Goal: Information Seeking & Learning: Learn about a topic

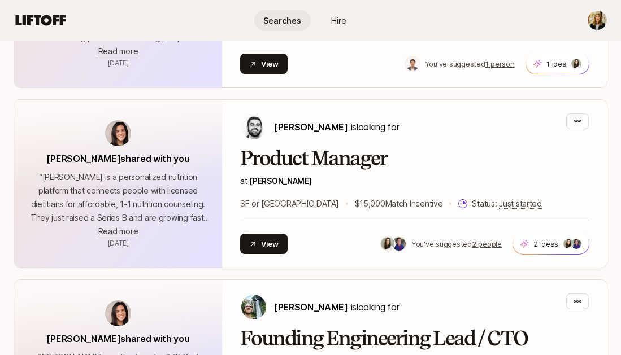
scroll to position [730, 0]
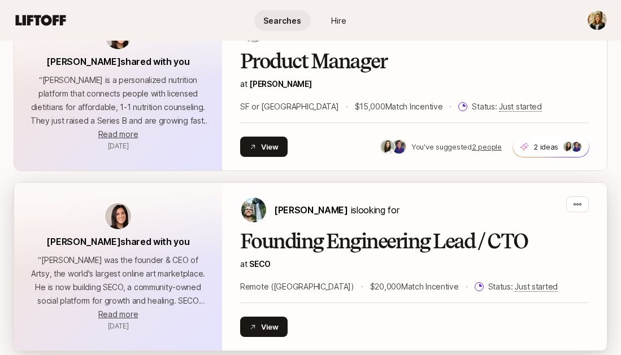
click at [268, 197] on div "Carter Cleveland is looking for Founding Engineering Lead / CTO at SECO Remote …" at bounding box center [414, 267] width 349 height 141
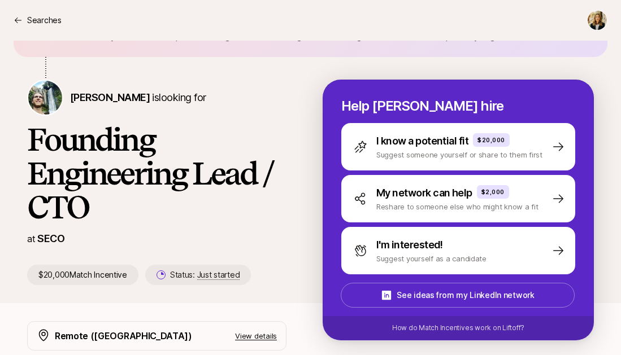
scroll to position [216, 0]
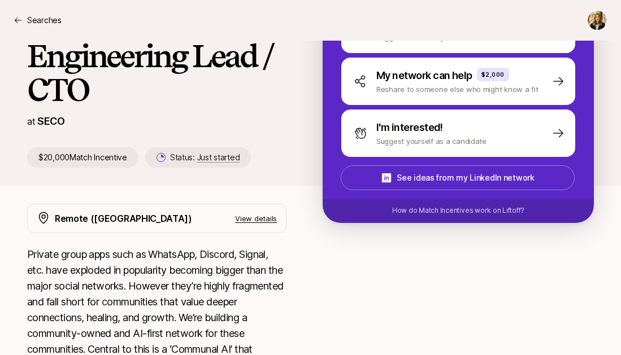
click at [259, 213] on p "View details" at bounding box center [256, 218] width 42 height 11
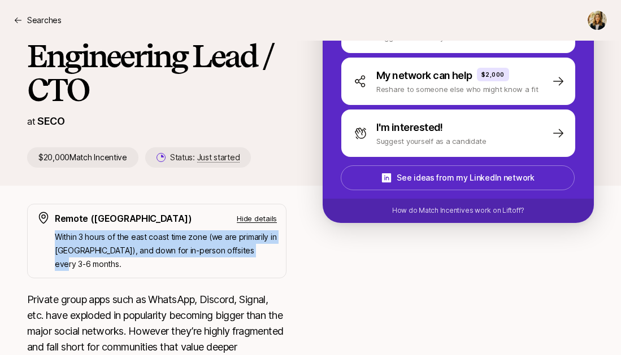
drag, startPoint x: 265, startPoint y: 232, endPoint x: 53, endPoint y: 211, distance: 212.9
click at [53, 211] on div "Remote (East Coast) Hide details Within 3 hours of the east coast time zone (we…" at bounding box center [156, 241] width 259 height 75
copy p "Within 3 hours of the east coast time zone (we are primarily in NYC), and down …"
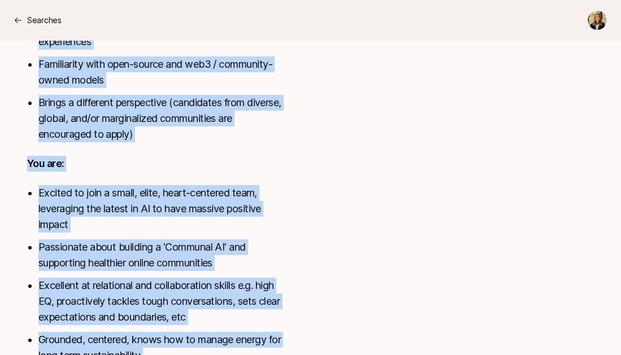
scroll to position [1191, 0]
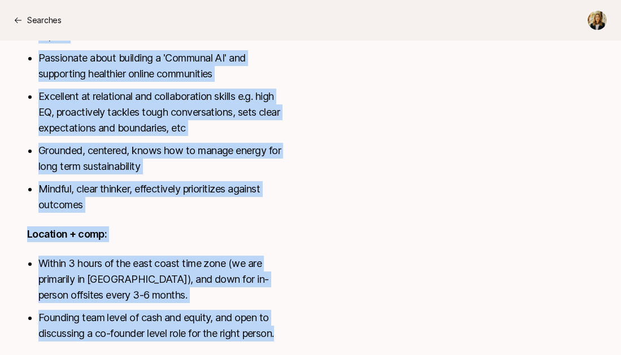
drag, startPoint x: 24, startPoint y: 171, endPoint x: 349, endPoint y: 339, distance: 366.2
copy div "Private group apps such as WhatsApp, Discord, Signal, etc. have exploded in pop…"
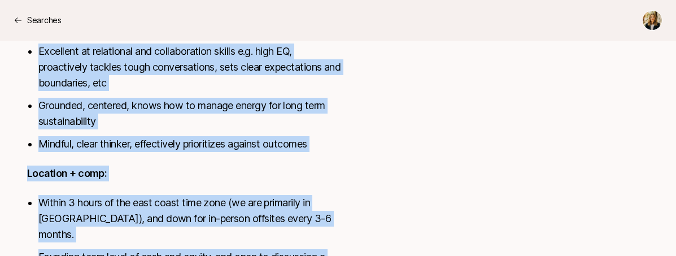
scroll to position [0, 0]
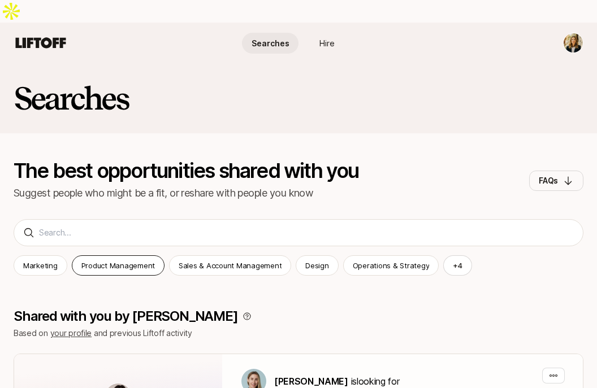
click at [135, 260] on p "Product Management" at bounding box center [117, 265] width 73 height 11
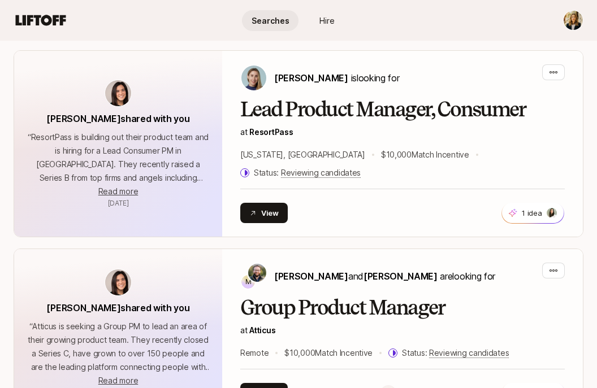
scroll to position [239, 0]
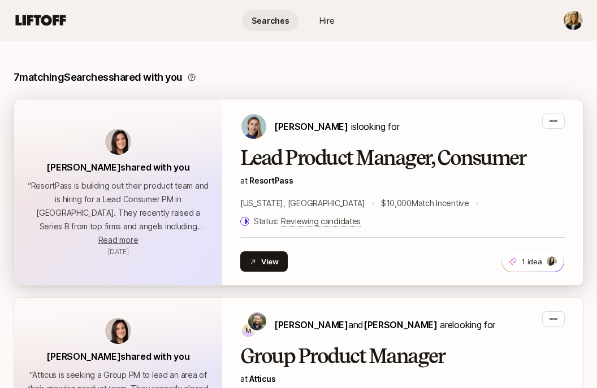
click at [336, 147] on h2 "Lead Product Manager, Consumer" at bounding box center [402, 158] width 324 height 23
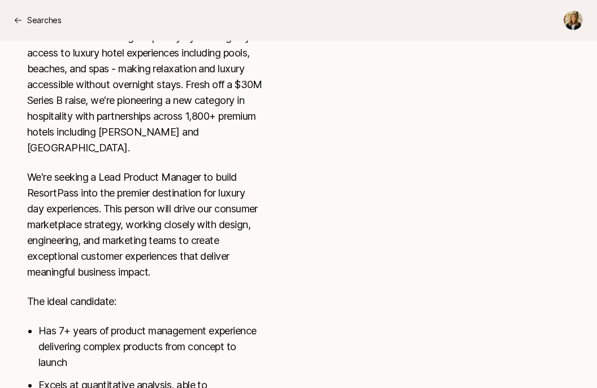
scroll to position [652, 0]
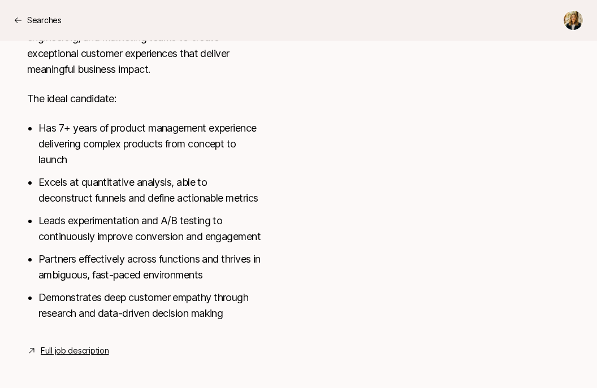
click at [79, 346] on link "Full job description" at bounding box center [75, 351] width 68 height 14
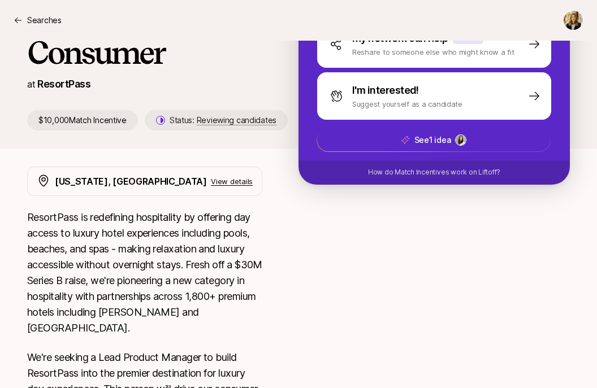
scroll to position [0, 0]
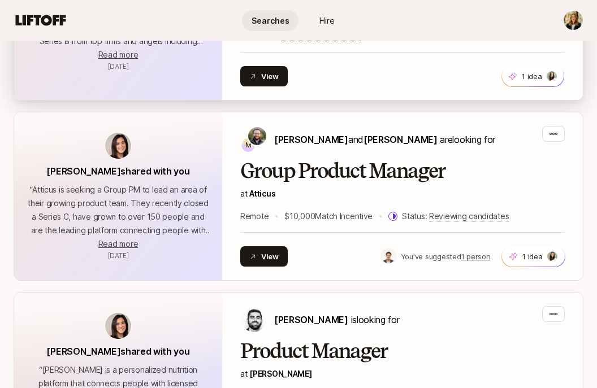
scroll to position [336, 0]
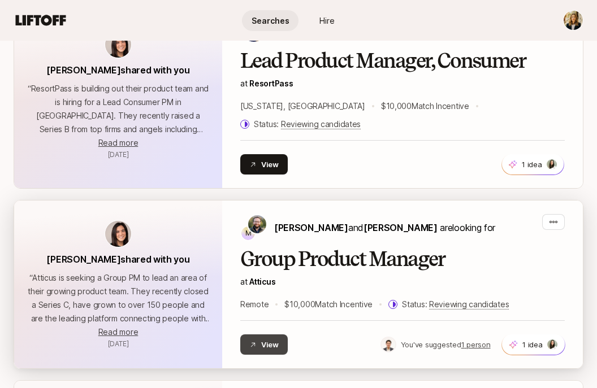
click at [260, 335] on button "View" at bounding box center [263, 345] width 47 height 20
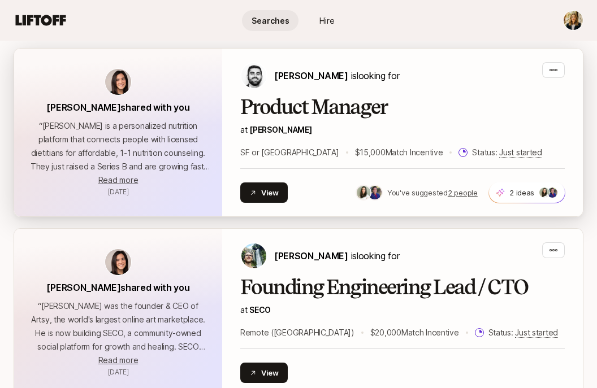
scroll to position [615, 0]
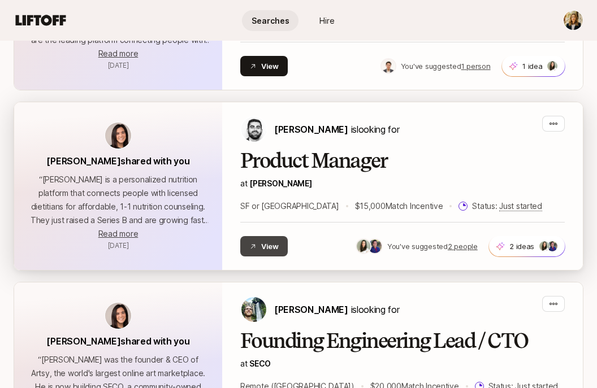
click at [258, 236] on button "View" at bounding box center [263, 246] width 47 height 20
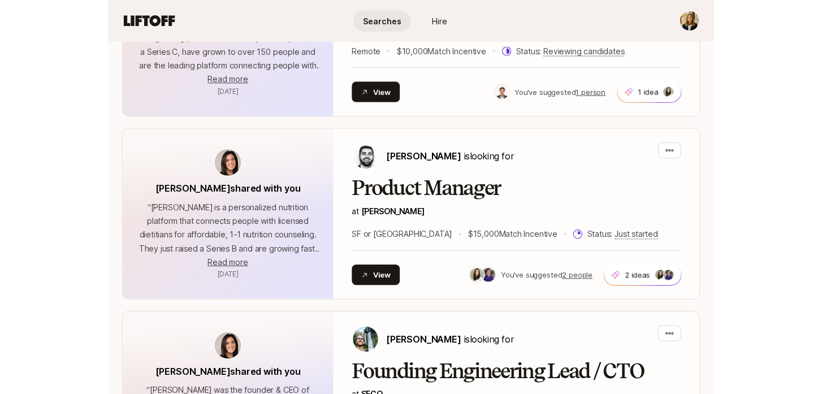
scroll to position [0, 0]
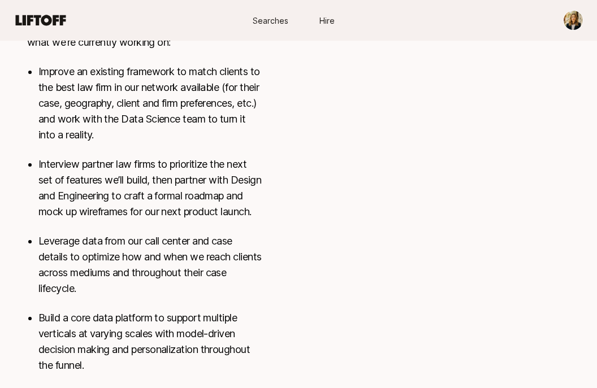
scroll to position [587, 0]
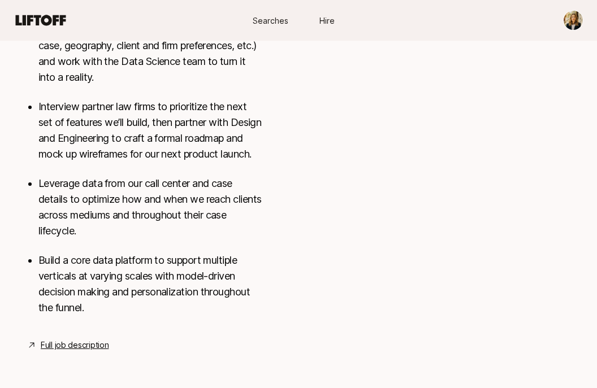
click at [92, 342] on link "Full job description" at bounding box center [75, 346] width 68 height 14
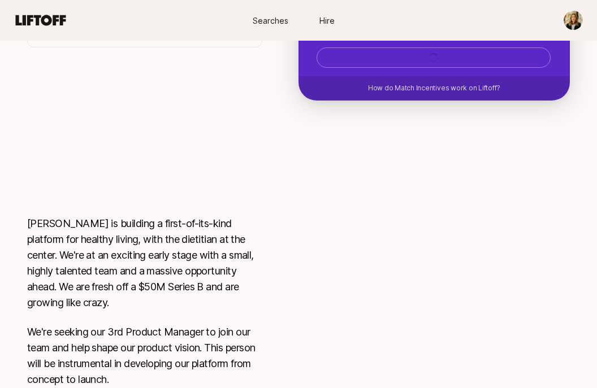
scroll to position [735, 0]
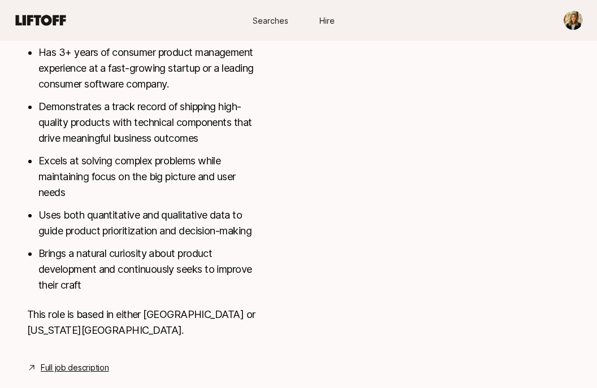
click at [70, 361] on link "Full job description" at bounding box center [75, 368] width 68 height 14
